Goal: Task Accomplishment & Management: Complete application form

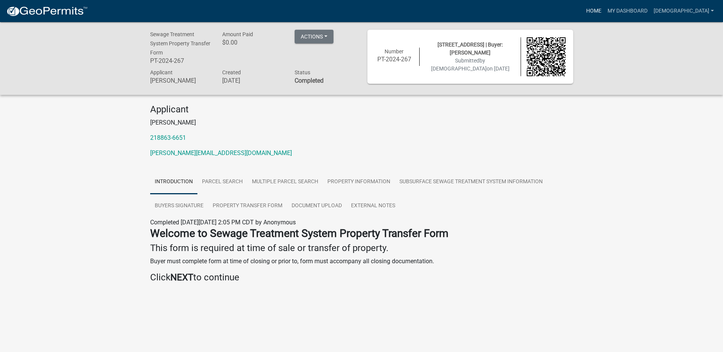
click at [605, 11] on link "Home" at bounding box center [593, 11] width 21 height 14
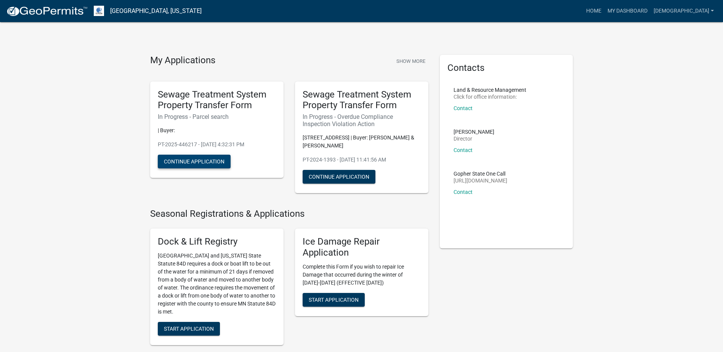
click at [208, 160] on button "Continue Application" at bounding box center [194, 162] width 73 height 14
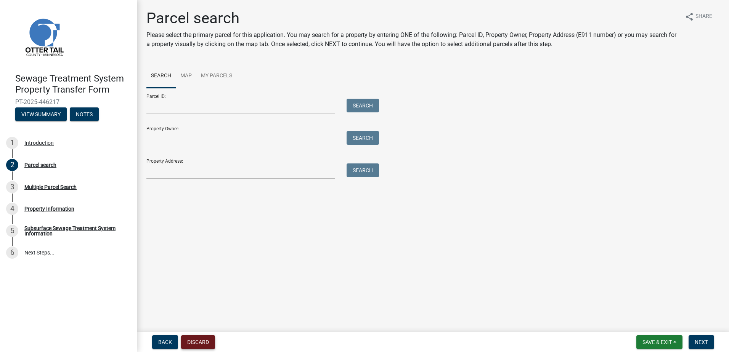
click at [205, 336] on button "Discard" at bounding box center [198, 342] width 34 height 14
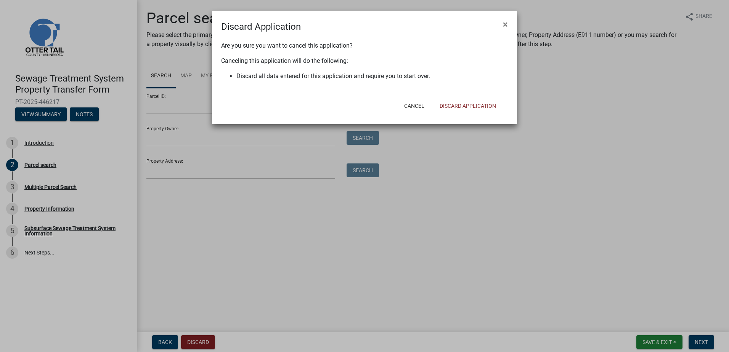
click at [481, 114] on div "Cancel Discard Application" at bounding box center [414, 106] width 188 height 20
click at [486, 105] on button "Discard Application" at bounding box center [467, 106] width 69 height 14
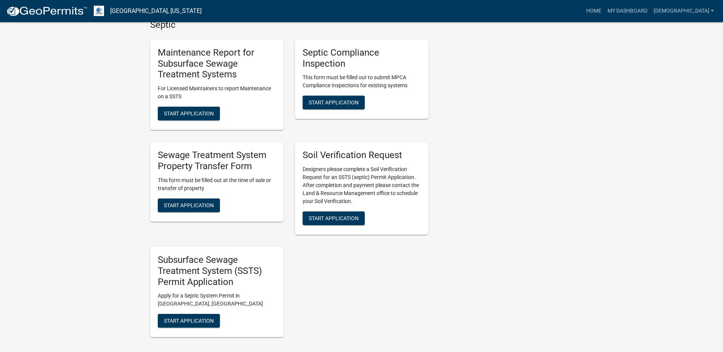
scroll to position [343, 0]
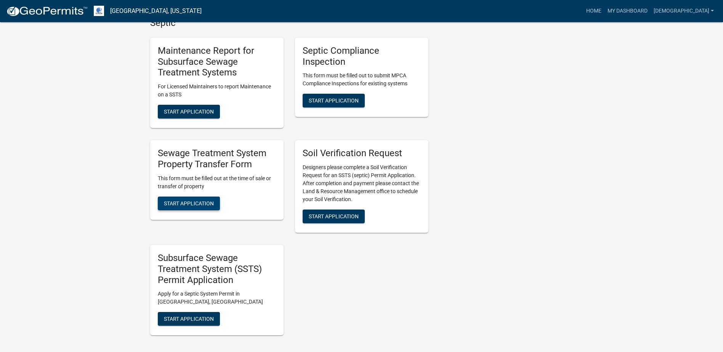
click at [171, 203] on span "Start Application" at bounding box center [189, 203] width 50 height 6
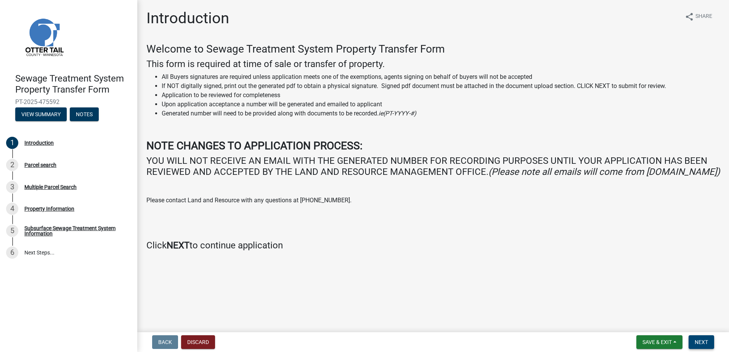
click at [699, 343] on span "Next" at bounding box center [700, 342] width 13 height 6
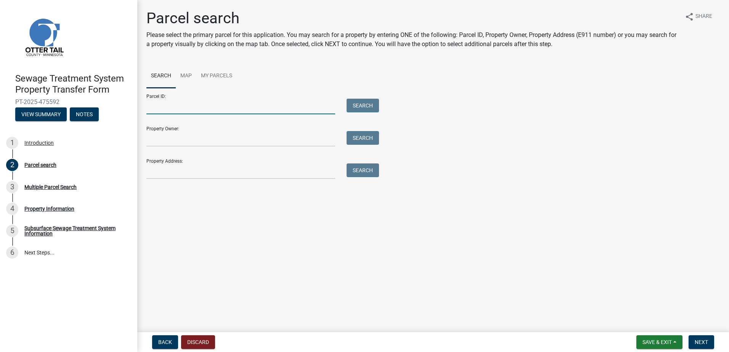
click at [197, 110] on input "Parcel ID:" at bounding box center [240, 107] width 189 height 16
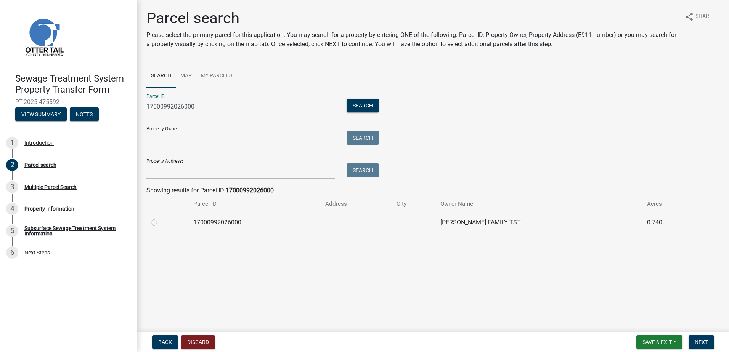
type input "17000992026000"
click at [160, 218] on label at bounding box center [160, 218] width 0 height 0
click at [160, 223] on input "radio" at bounding box center [162, 220] width 5 height 5
radio input "true"
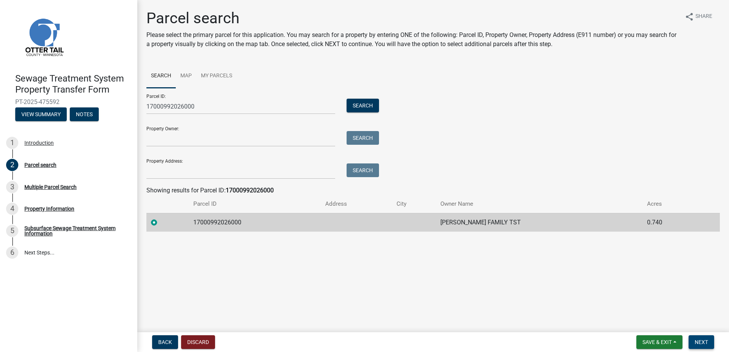
click at [704, 338] on button "Next" at bounding box center [701, 342] width 26 height 14
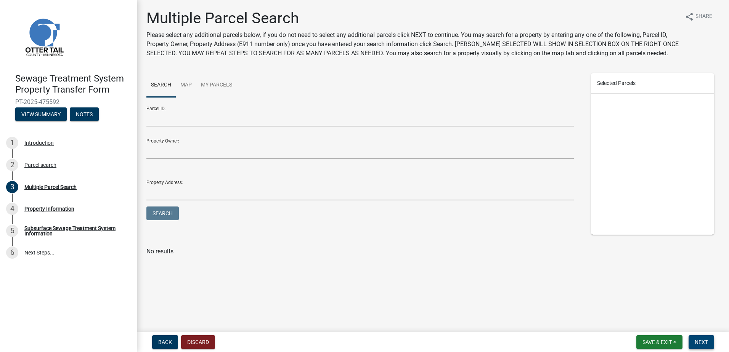
click at [701, 339] on span "Next" at bounding box center [700, 342] width 13 height 6
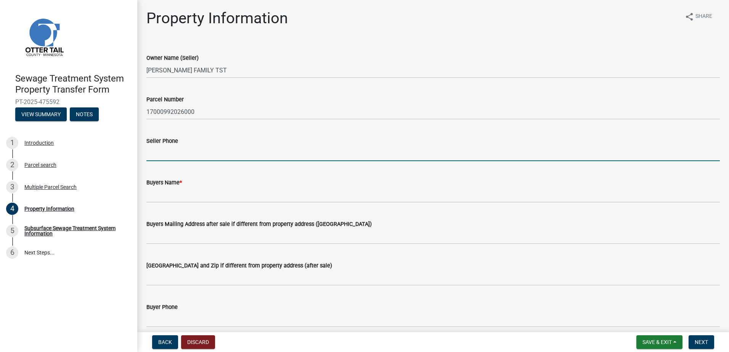
click at [175, 154] on input "Seller Phone" at bounding box center [432, 154] width 573 height 16
type input "7013719378"
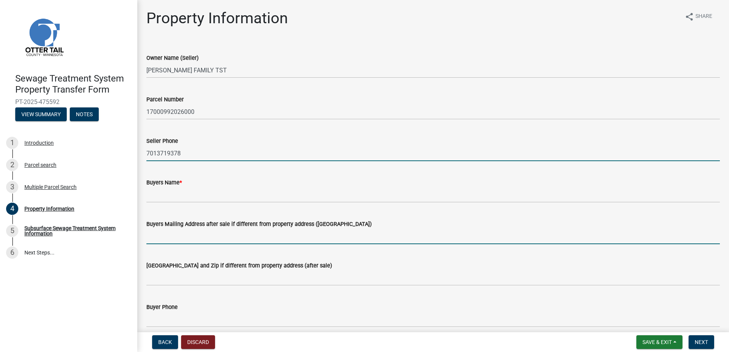
type input "[STREET_ADDRESS]"
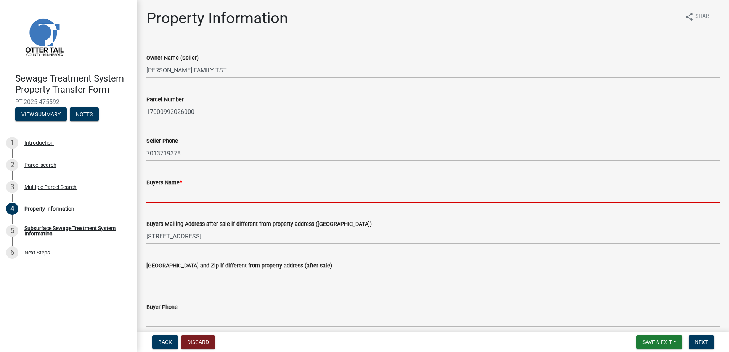
click at [168, 195] on input "Buyers Name *" at bounding box center [432, 195] width 573 height 16
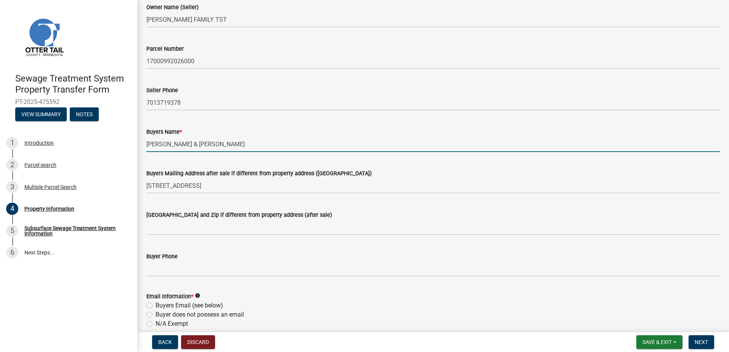
scroll to position [76, 0]
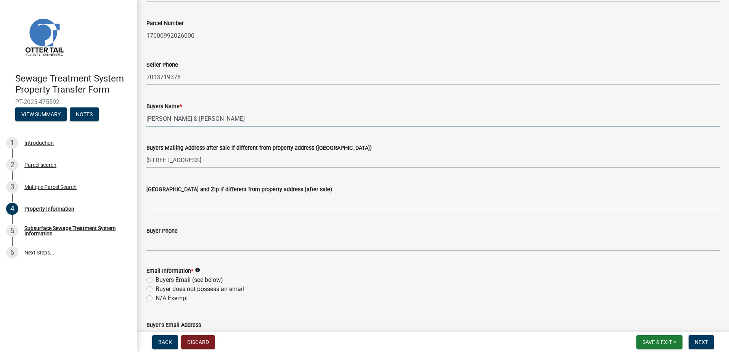
type input "[PERSON_NAME] & [PERSON_NAME]"
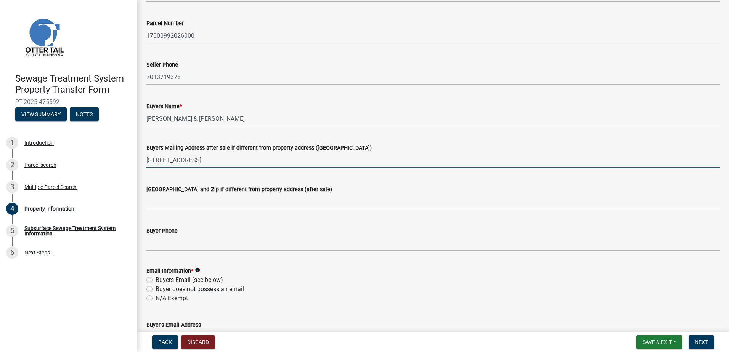
drag, startPoint x: 202, startPoint y: 161, endPoint x: 144, endPoint y: 168, distance: 58.3
click at [144, 168] on div "Buyers Mailing Address after sale if different from property address ([GEOGRAPH…" at bounding box center [433, 150] width 585 height 35
drag, startPoint x: 275, startPoint y: 161, endPoint x: 215, endPoint y: 161, distance: 59.8
click at [215, 161] on input "[STREET_ADDRESS]" at bounding box center [432, 160] width 573 height 16
type input "[STREET_ADDRESS],"
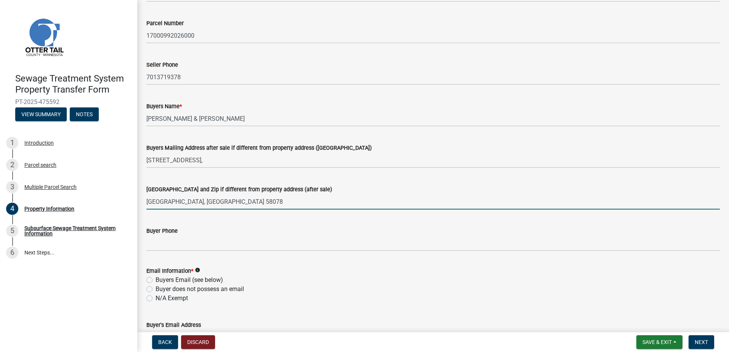
type input "[GEOGRAPHIC_DATA], [GEOGRAPHIC_DATA] 58078"
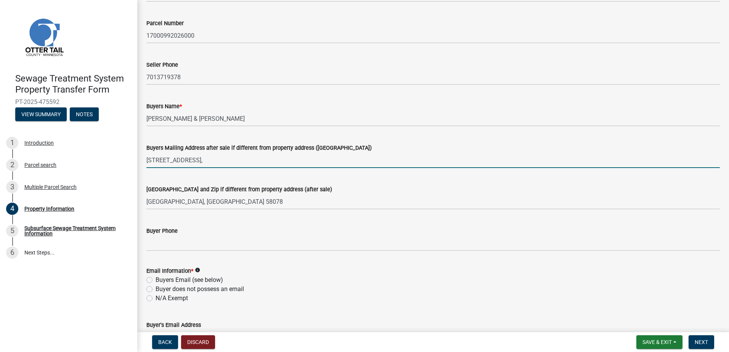
click at [218, 160] on input "[STREET_ADDRESS]," at bounding box center [432, 160] width 573 height 16
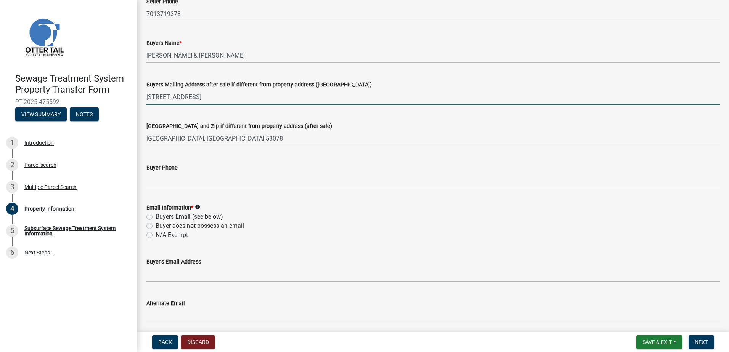
scroll to position [152, 0]
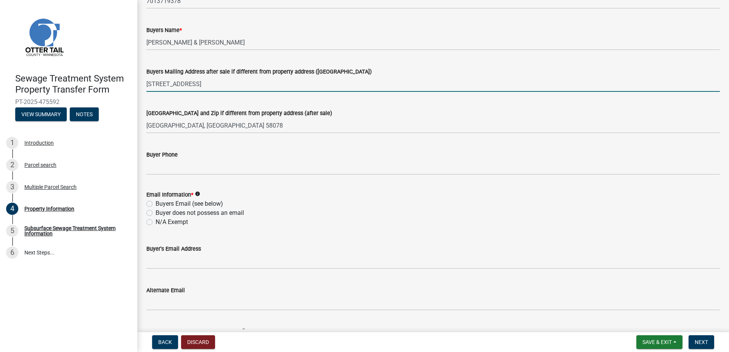
type input "[STREET_ADDRESS]"
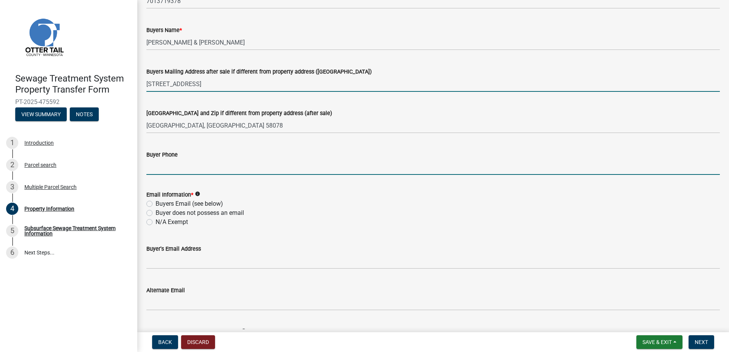
click at [171, 167] on input "Buyer Phone" at bounding box center [432, 167] width 573 height 16
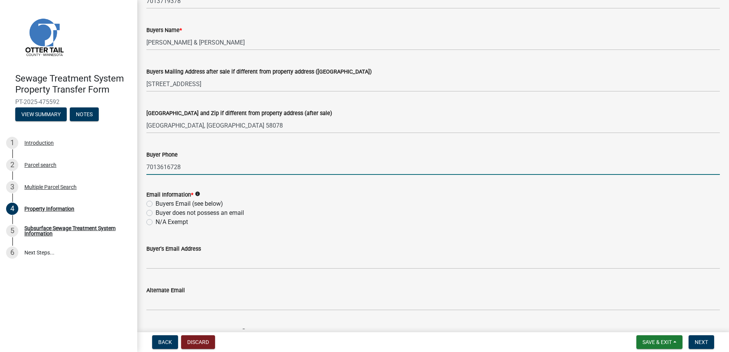
type input "7013616728"
click at [156, 206] on label "Buyers Email (see below)" at bounding box center [189, 203] width 67 height 9
click at [156, 204] on input "Buyers Email (see below)" at bounding box center [158, 201] width 5 height 5
radio input "true"
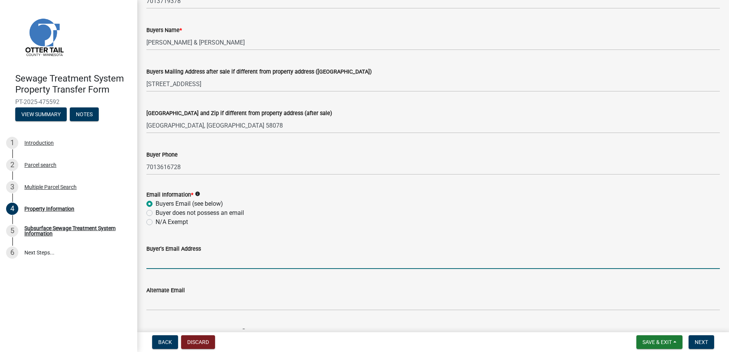
click at [155, 265] on input "Buyer's Email Address" at bounding box center [432, 261] width 573 height 16
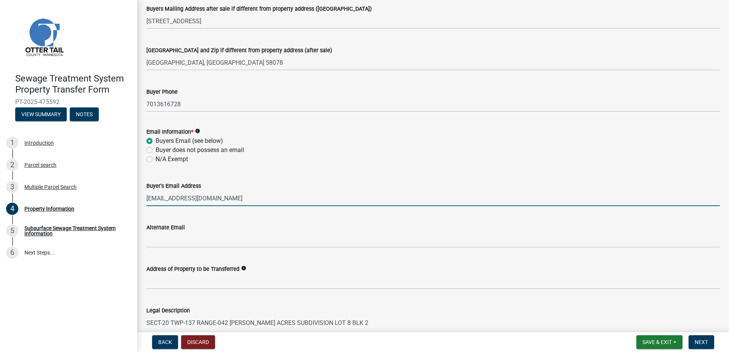
scroll to position [267, 0]
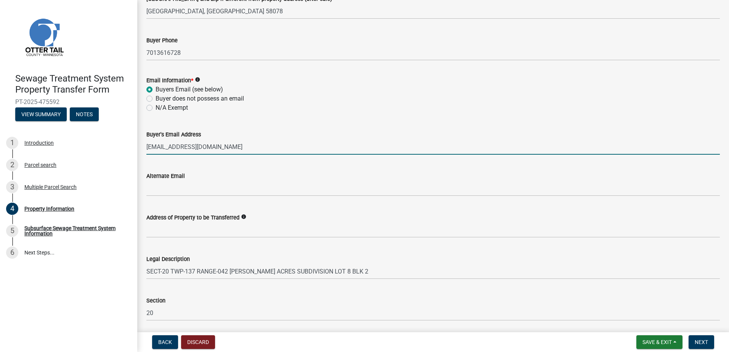
type input "[EMAIL_ADDRESS][DOMAIN_NAME]"
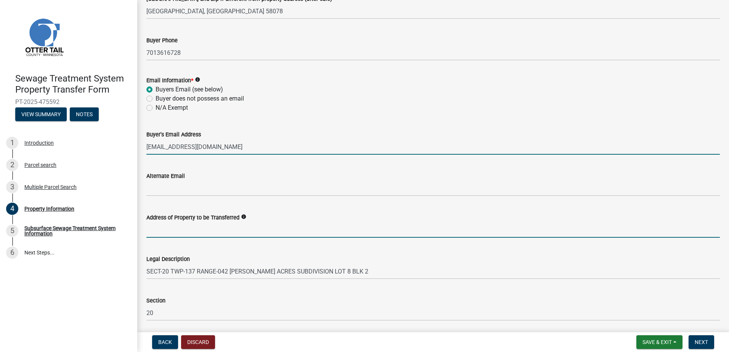
click at [183, 228] on input "Address of Property to be Transferred" at bounding box center [432, 230] width 573 height 16
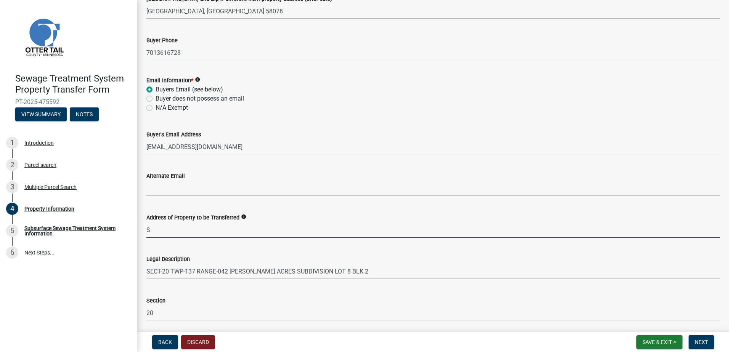
type input "S Pelican Drive"
type input "Pelican Rapids"
drag, startPoint x: 190, startPoint y: 228, endPoint x: 141, endPoint y: 226, distance: 49.2
click at [141, 226] on div "Address of Property to be Transferred info [STREET_ADDRESS]" at bounding box center [433, 219] width 585 height 35
click at [148, 228] on input "S Pelican Drive" at bounding box center [432, 230] width 573 height 16
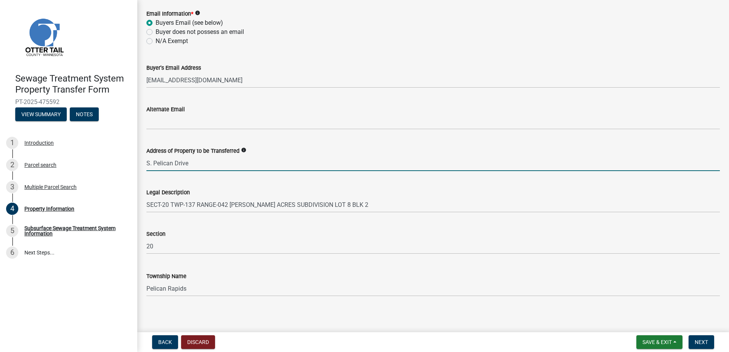
scroll to position [337, 0]
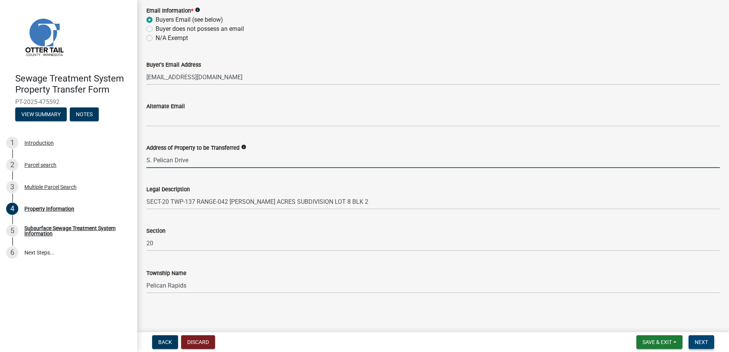
type input "S. Pelican Drive"
click at [696, 341] on span "Next" at bounding box center [700, 342] width 13 height 6
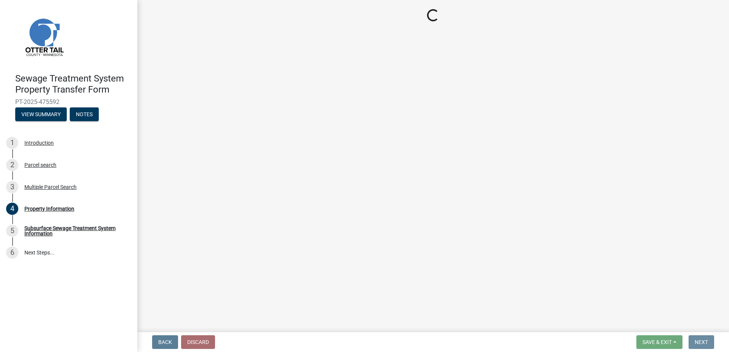
scroll to position [0, 0]
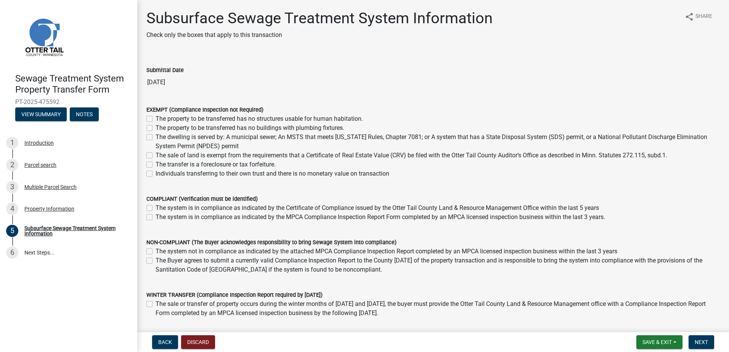
click at [156, 118] on label "The property to be transferred has no structures usable for human habitation." at bounding box center [259, 118] width 207 height 9
click at [156, 118] on input "The property to be transferred has no structures usable for human habitation." at bounding box center [158, 116] width 5 height 5
checkbox input "true"
checkbox input "false"
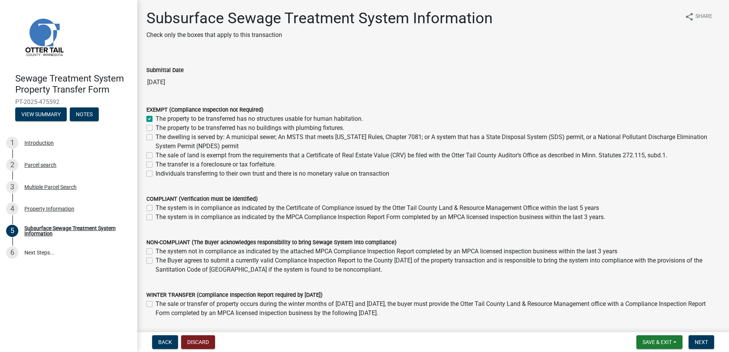
checkbox input "false"
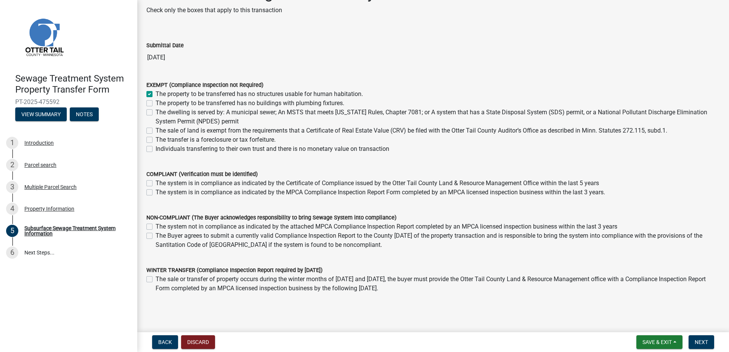
scroll to position [38, 0]
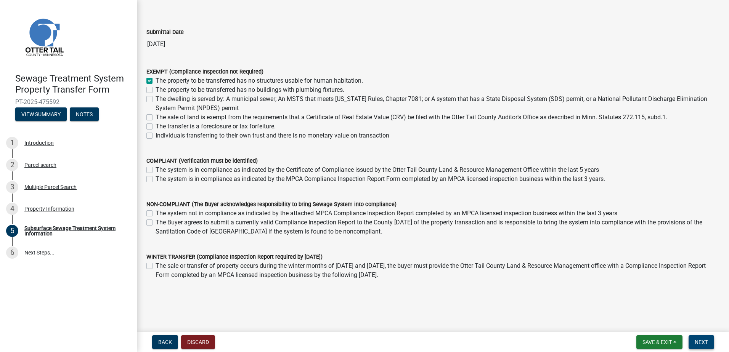
click at [701, 348] on button "Next" at bounding box center [701, 342] width 26 height 14
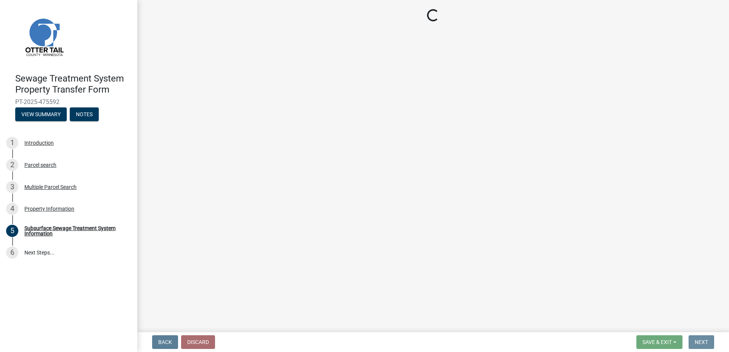
scroll to position [0, 0]
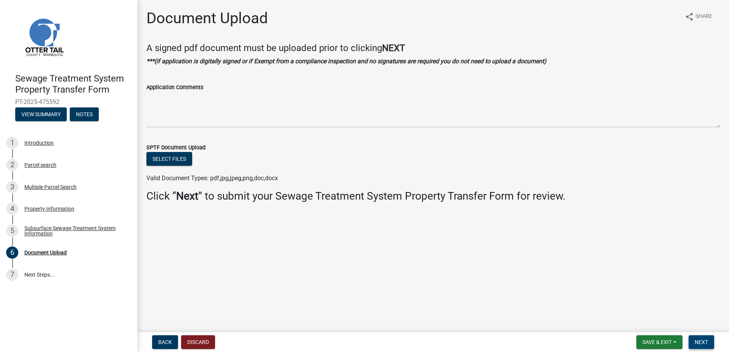
click at [701, 345] on span "Next" at bounding box center [700, 342] width 13 height 6
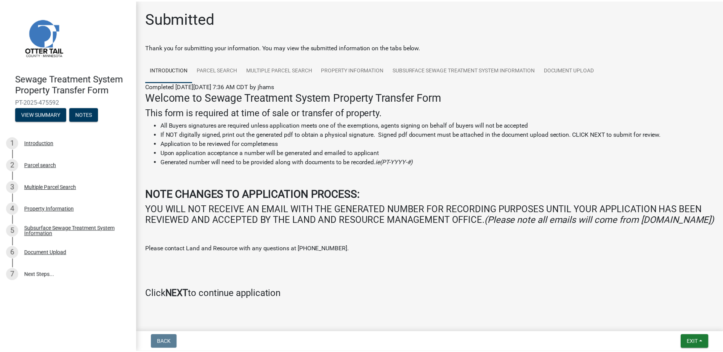
scroll to position [26, 0]
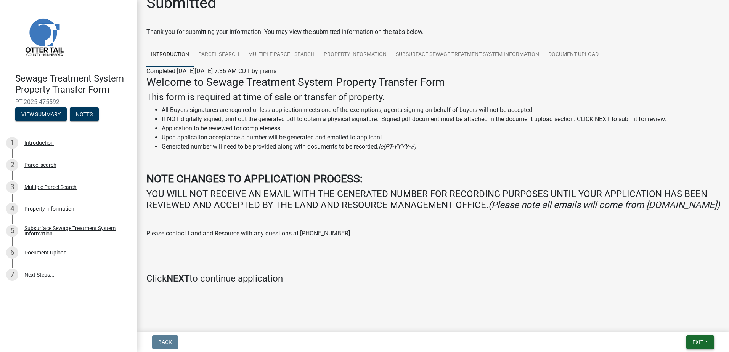
click at [699, 344] on span "Exit" at bounding box center [697, 342] width 11 height 6
click at [692, 321] on button "Save & Exit" at bounding box center [683, 322] width 61 height 18
